Goal: Information Seeking & Learning: Learn about a topic

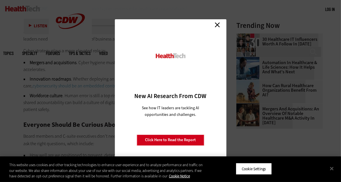
scroll to position [770, 0]
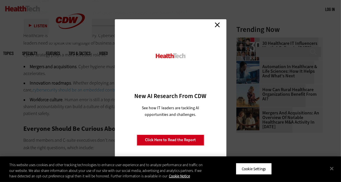
click at [217, 24] on link "Close" at bounding box center [217, 25] width 9 height 9
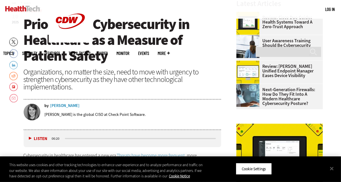
scroll to position [193, 0]
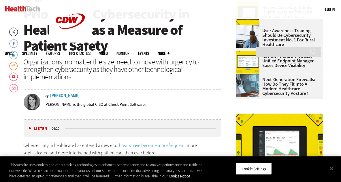
click at [195, 70] on div "Organizations, no matter the size, need to move with urgency to strengthen cybe…" at bounding box center [123, 69] width 198 height 22
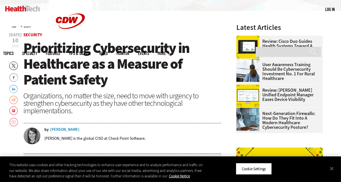
scroll to position [135, 0]
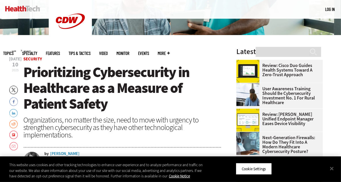
click at [195, 52] on div "Home » Security" at bounding box center [116, 50] width 209 height 5
click at [208, 48] on div "Home » Security" at bounding box center [116, 50] width 209 height 5
click at [209, 73] on h1 "Prioritizing Cybersecurity in Healthcare as a Measure of Patient Safety" at bounding box center [123, 88] width 198 height 48
click at [194, 105] on h1 "Prioritizing Cybersecurity in Healthcare as a Measure of Patient Safety" at bounding box center [123, 88] width 198 height 48
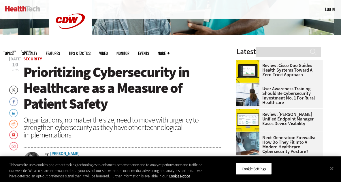
click at [132, 69] on span "Prioritizing Cybersecurity in Healthcare as a Measure of Patient Safety" at bounding box center [107, 88] width 166 height 51
